Goal: Information Seeking & Learning: Learn about a topic

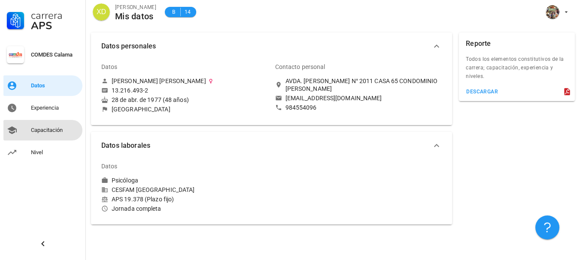
click at [41, 130] on div "Capacitación" at bounding box center [55, 130] width 48 height 7
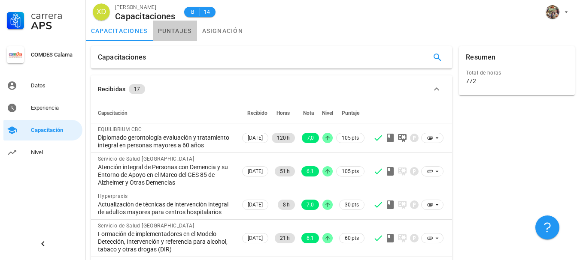
click at [174, 28] on link "puntajes" at bounding box center [175, 31] width 44 height 21
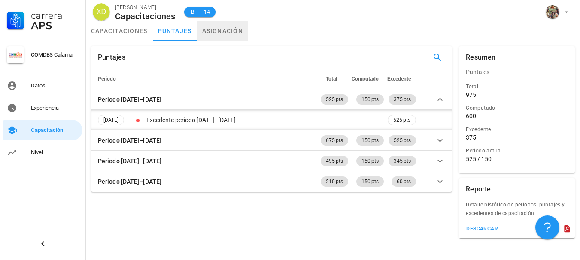
click at [214, 27] on link "asignación" at bounding box center [222, 31] width 51 height 21
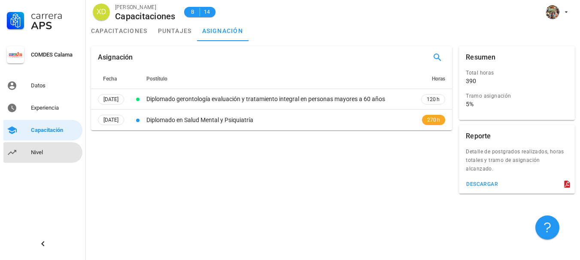
click at [34, 153] on div "Nivel" at bounding box center [55, 152] width 48 height 7
